Goal: Information Seeking & Learning: Learn about a topic

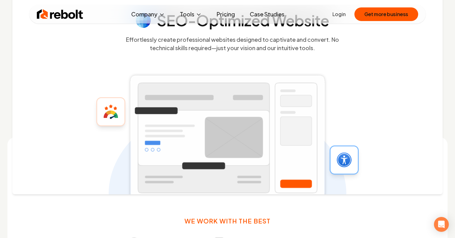
scroll to position [232, 0]
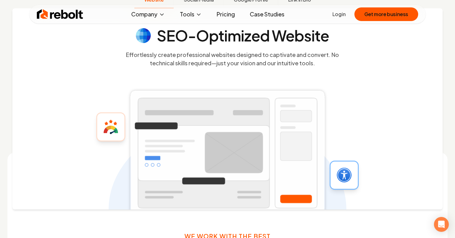
click at [219, 18] on link "Pricing" at bounding box center [226, 14] width 28 height 12
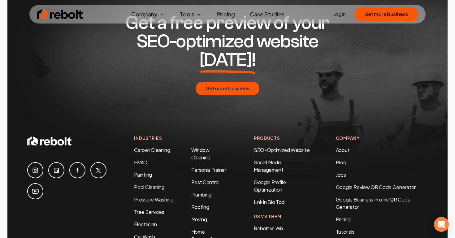
scroll to position [1263, 0]
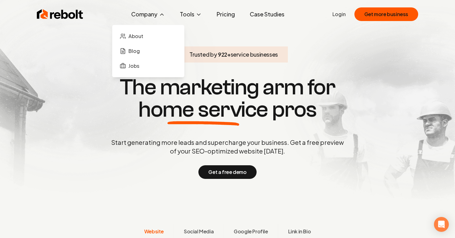
click at [152, 15] on button "Company" at bounding box center [148, 14] width 44 height 12
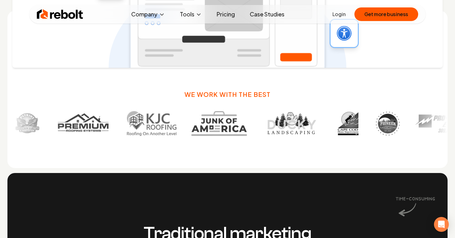
scroll to position [376, 0]
